Goal: Task Accomplishment & Management: Use online tool/utility

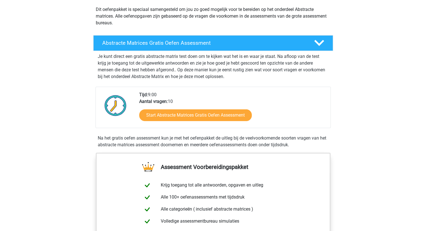
scroll to position [56, 0]
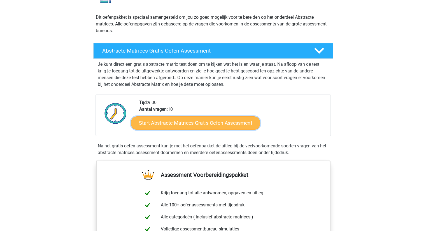
click at [188, 125] on link "Start Abstracte Matrices Gratis Oefen Assessment" at bounding box center [195, 122] width 129 height 13
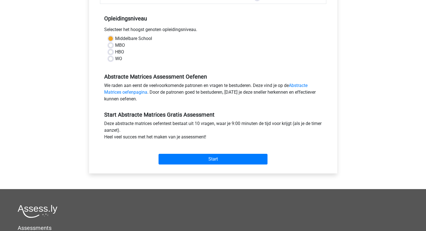
scroll to position [112, 0]
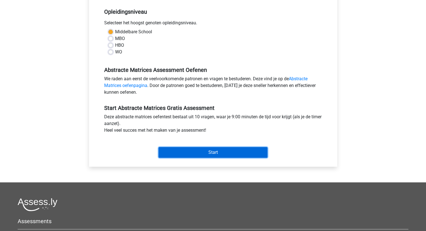
click at [200, 151] on input "Start" at bounding box center [212, 152] width 109 height 11
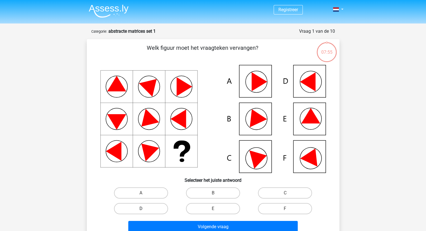
click at [153, 211] on label "D" at bounding box center [141, 208] width 54 height 11
click at [144, 211] on input "D" at bounding box center [143, 211] width 4 height 4
radio input "true"
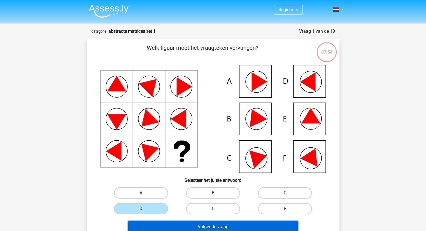
click at [206, 225] on button "Volgende vraag" at bounding box center [212, 227] width 169 height 12
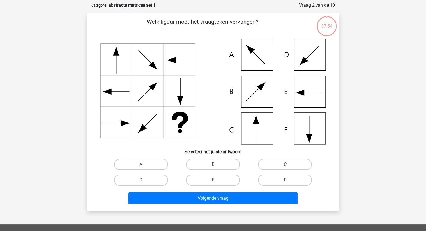
scroll to position [28, 0]
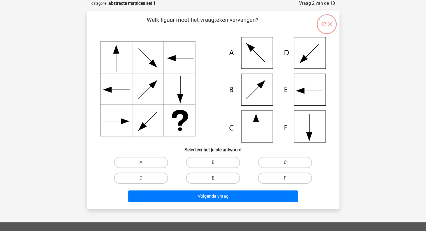
click at [282, 165] on label "C" at bounding box center [285, 162] width 54 height 11
click at [285, 165] on input "C" at bounding box center [287, 165] width 4 height 4
radio input "true"
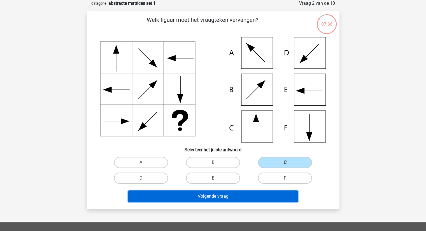
click at [225, 191] on button "Volgende vraag" at bounding box center [212, 197] width 169 height 12
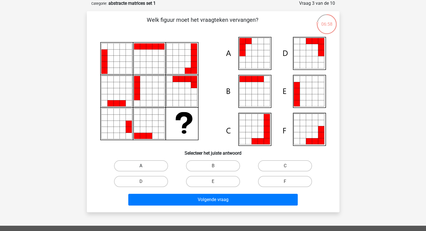
click at [145, 166] on label "A" at bounding box center [141, 165] width 54 height 11
click at [144, 166] on input "A" at bounding box center [143, 168] width 4 height 4
radio input "true"
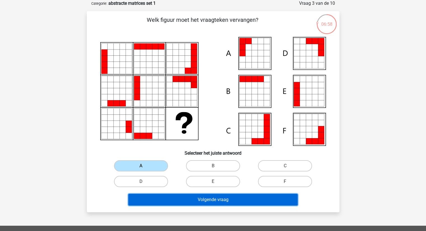
click at [219, 196] on button "Volgende vraag" at bounding box center [212, 200] width 169 height 12
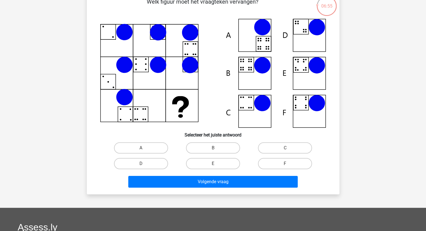
scroll to position [56, 0]
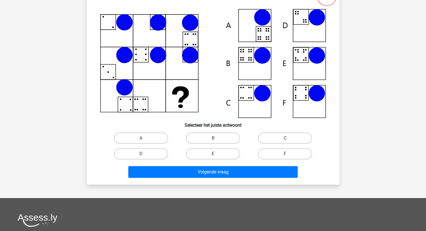
click at [290, 134] on label "C" at bounding box center [285, 138] width 54 height 11
click at [288, 138] on input "C" at bounding box center [287, 140] width 4 height 4
radio input "true"
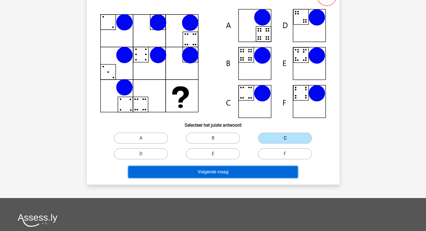
click at [213, 176] on button "Volgende vraag" at bounding box center [212, 172] width 169 height 12
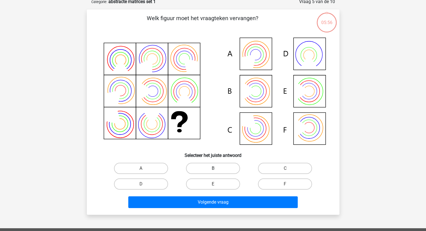
scroll to position [28, 0]
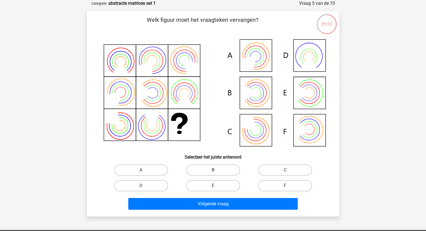
click at [211, 169] on label "B" at bounding box center [213, 170] width 54 height 11
click at [213, 170] on input "B" at bounding box center [215, 172] width 4 height 4
radio input "true"
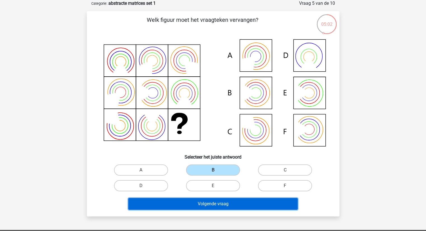
click at [207, 206] on button "Volgende vraag" at bounding box center [212, 204] width 169 height 12
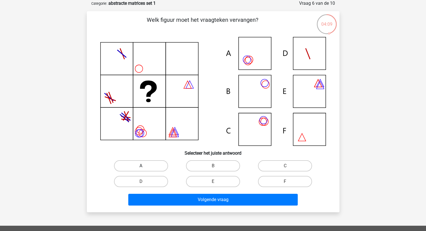
click at [142, 165] on label "A" at bounding box center [141, 165] width 54 height 11
click at [142, 166] on input "A" at bounding box center [143, 168] width 4 height 4
radio input "true"
click at [186, 193] on div "Volgende vraag" at bounding box center [213, 198] width 234 height 18
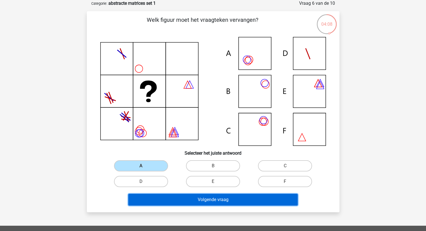
click at [187, 196] on button "Volgende vraag" at bounding box center [212, 200] width 169 height 12
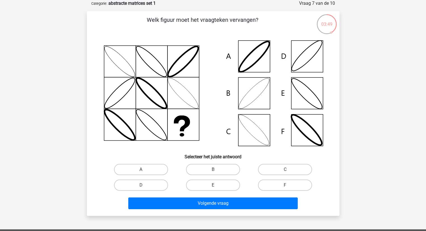
click at [215, 172] on input "B" at bounding box center [215, 172] width 4 height 4
radio input "true"
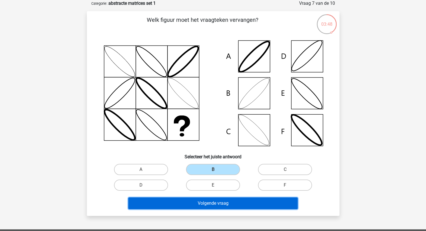
click at [219, 203] on button "Volgende vraag" at bounding box center [212, 204] width 169 height 12
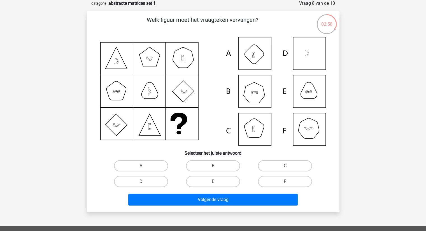
click at [288, 182] on input "F" at bounding box center [287, 184] width 4 height 4
radio input "true"
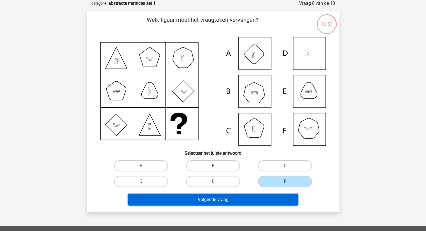
click at [227, 195] on button "Volgende vraag" at bounding box center [212, 200] width 169 height 12
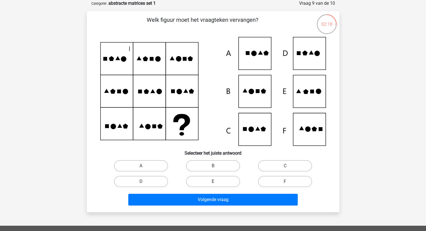
click at [223, 179] on label "E" at bounding box center [213, 181] width 54 height 11
click at [216, 182] on input "E" at bounding box center [215, 184] width 4 height 4
radio input "true"
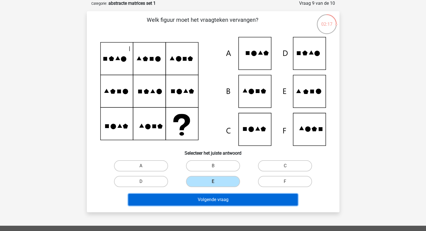
click at [213, 194] on button "Volgende vraag" at bounding box center [212, 200] width 169 height 12
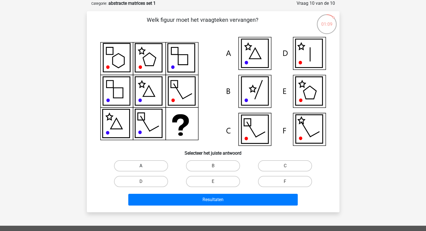
click at [145, 167] on label "A" at bounding box center [141, 165] width 54 height 11
click at [144, 167] on input "A" at bounding box center [143, 168] width 4 height 4
radio input "true"
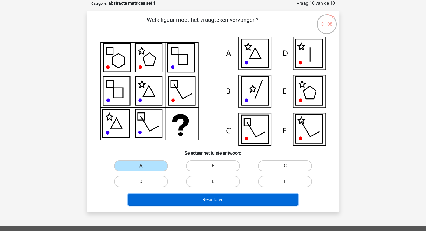
click at [209, 201] on button "Resultaten" at bounding box center [212, 200] width 169 height 12
